Goal: Use online tool/utility: Utilize a website feature to perform a specific function

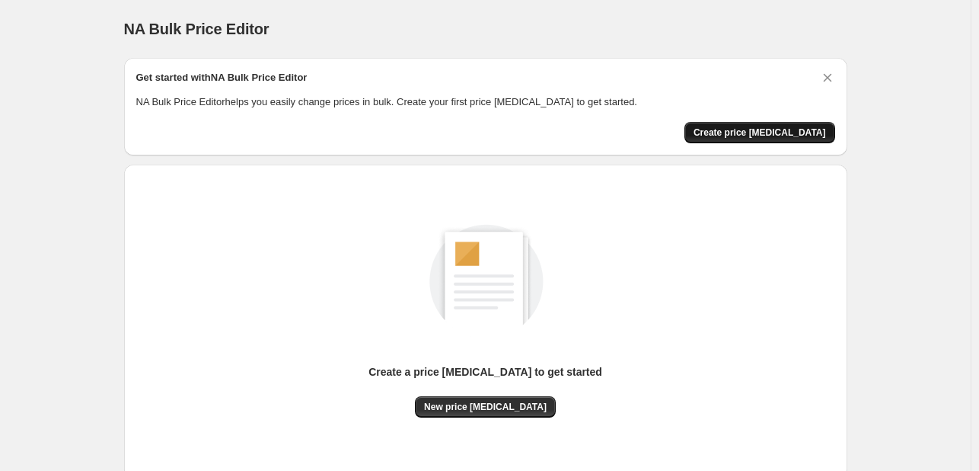
click at [774, 131] on span "Create price change job" at bounding box center [760, 132] width 132 height 12
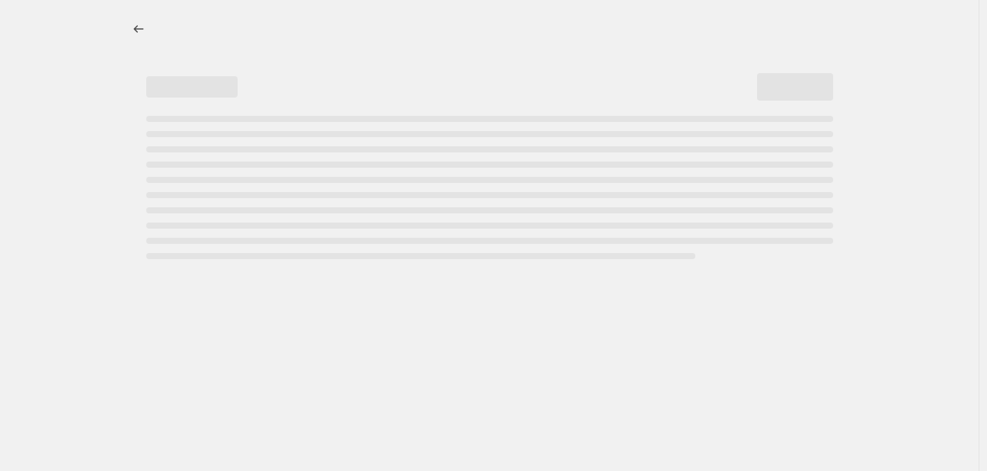
select select "percentage"
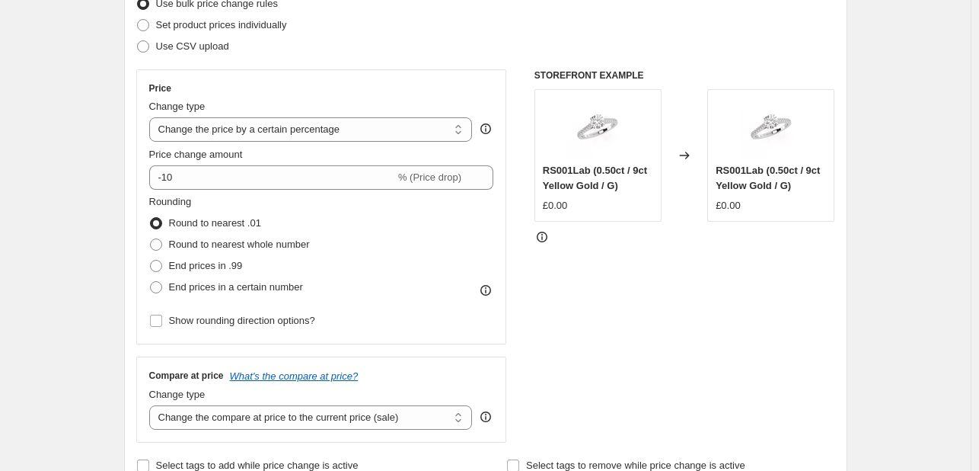
scroll to position [228, 0]
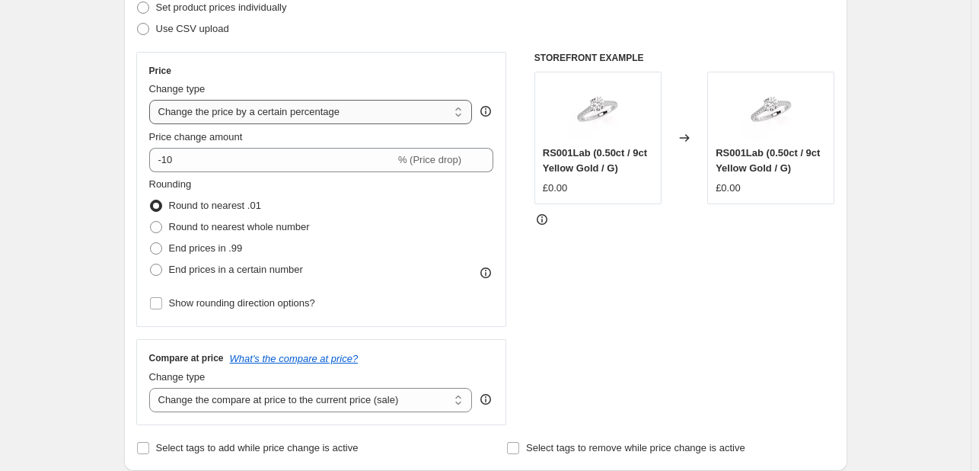
click at [313, 110] on select "Change the price to a certain amount Change the price by a certain amount Chang…" at bounding box center [311, 112] width 324 height 24
click at [372, 85] on div "Change type" at bounding box center [311, 88] width 324 height 15
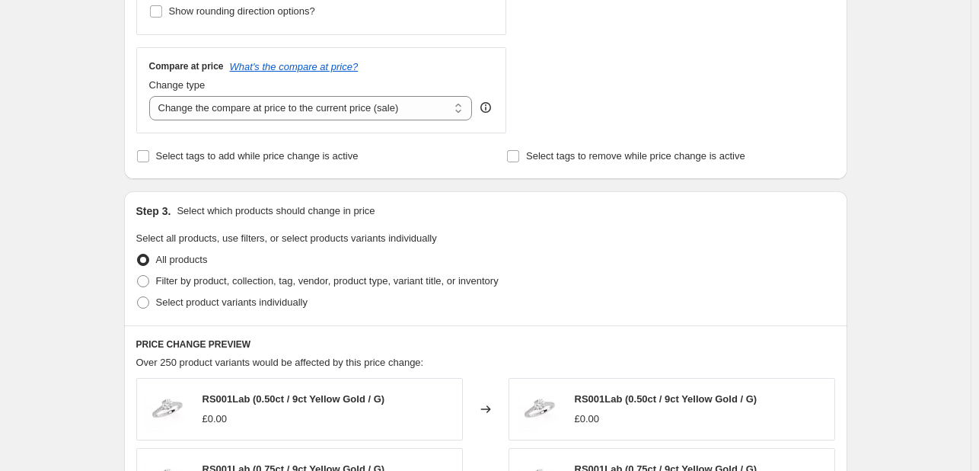
scroll to position [518, 0]
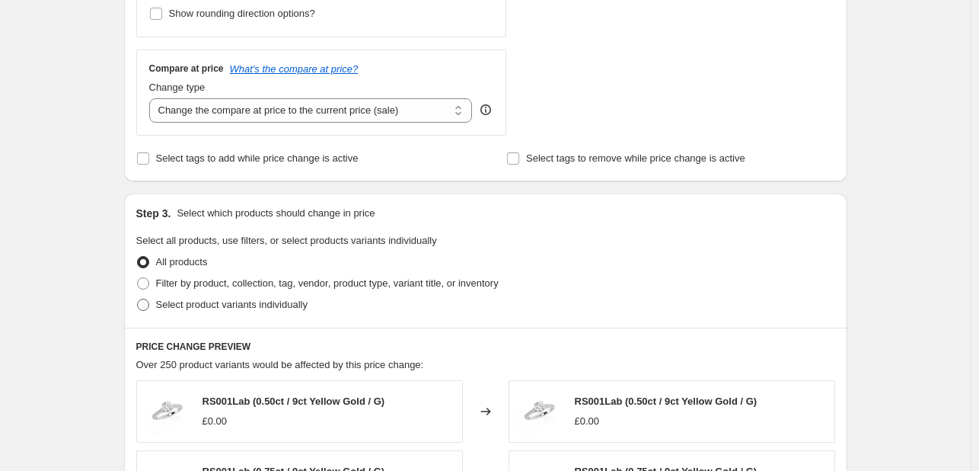
click at [159, 304] on span "Select product variants individually" at bounding box center [232, 303] width 152 height 11
click at [138, 299] on input "Select product variants individually" at bounding box center [137, 298] width 1 height 1
radio input "true"
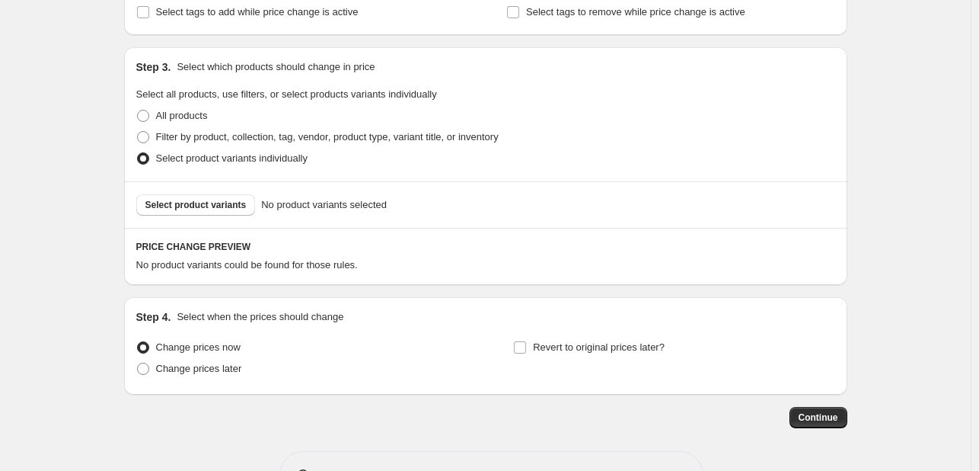
scroll to position [714, 0]
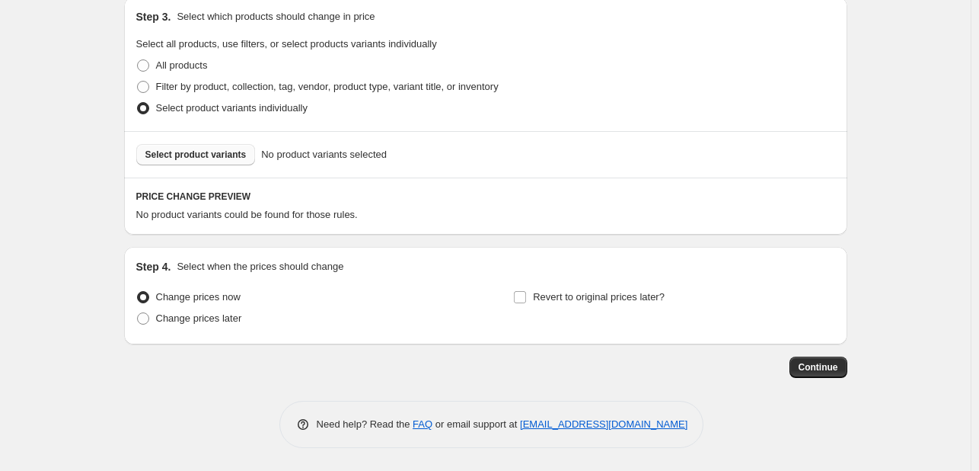
click at [236, 153] on span "Select product variants" at bounding box center [195, 154] width 101 height 12
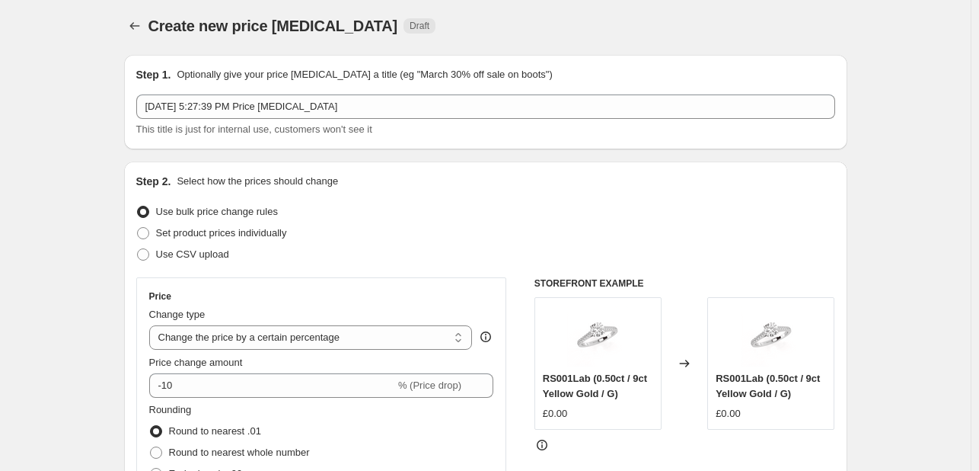
scroll to position [0, 0]
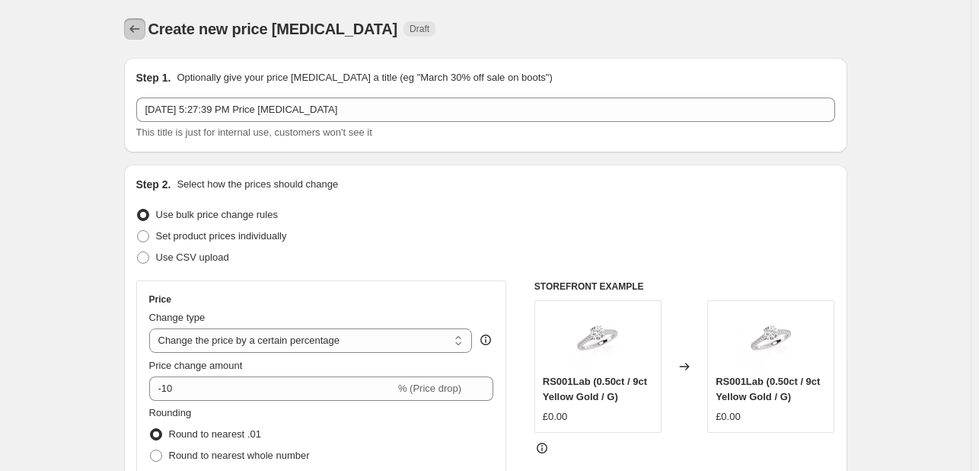
click at [138, 30] on icon "Price change jobs" at bounding box center [134, 28] width 15 height 15
